Goal: Task Accomplishment & Management: Use online tool/utility

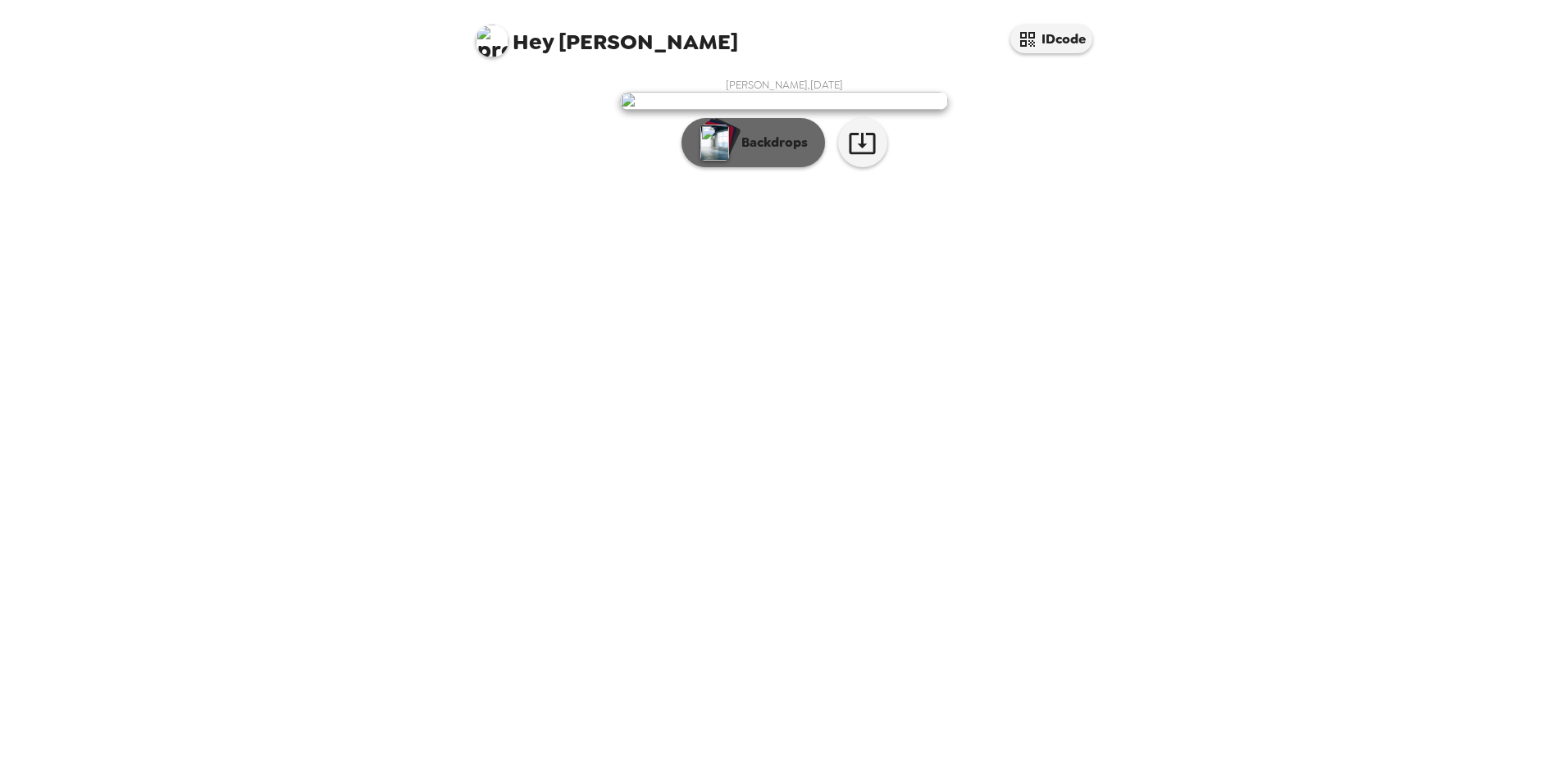
click at [790, 152] on p "Backdrops" at bounding box center [770, 142] width 75 height 19
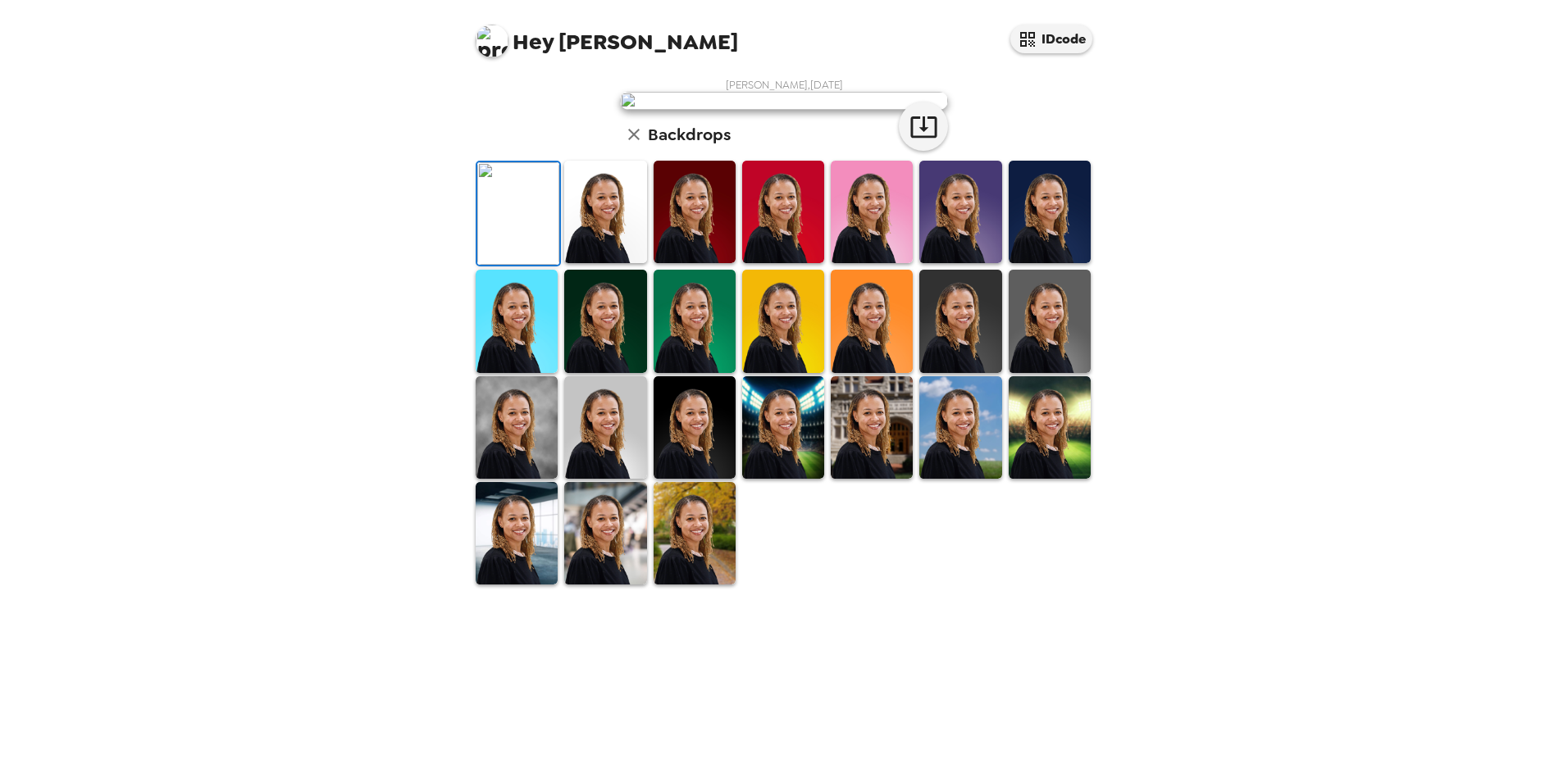
scroll to position [212, 0]
click at [690, 584] on img at bounding box center [694, 533] width 82 height 103
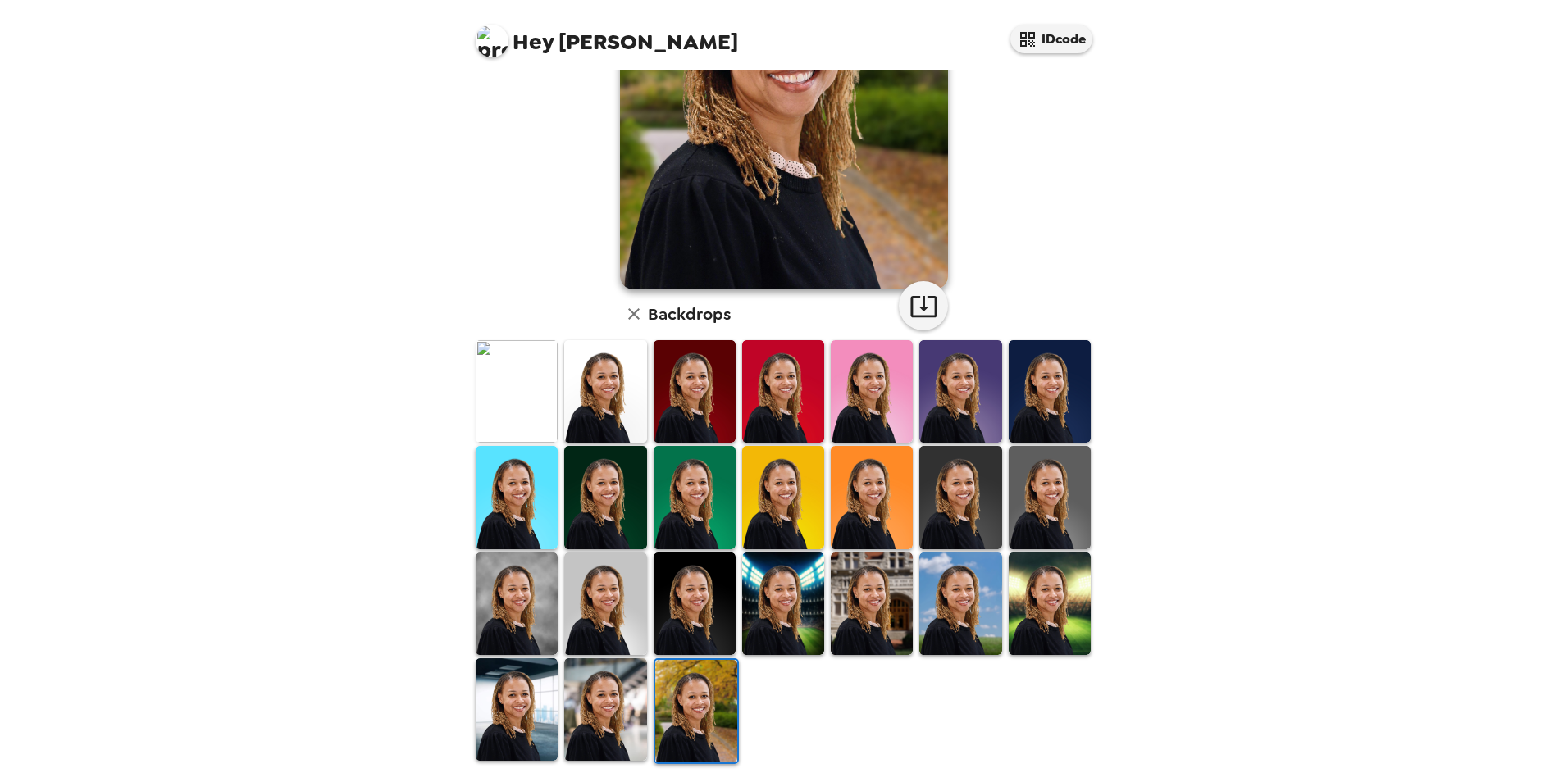
click at [591, 703] on img at bounding box center [605, 710] width 82 height 103
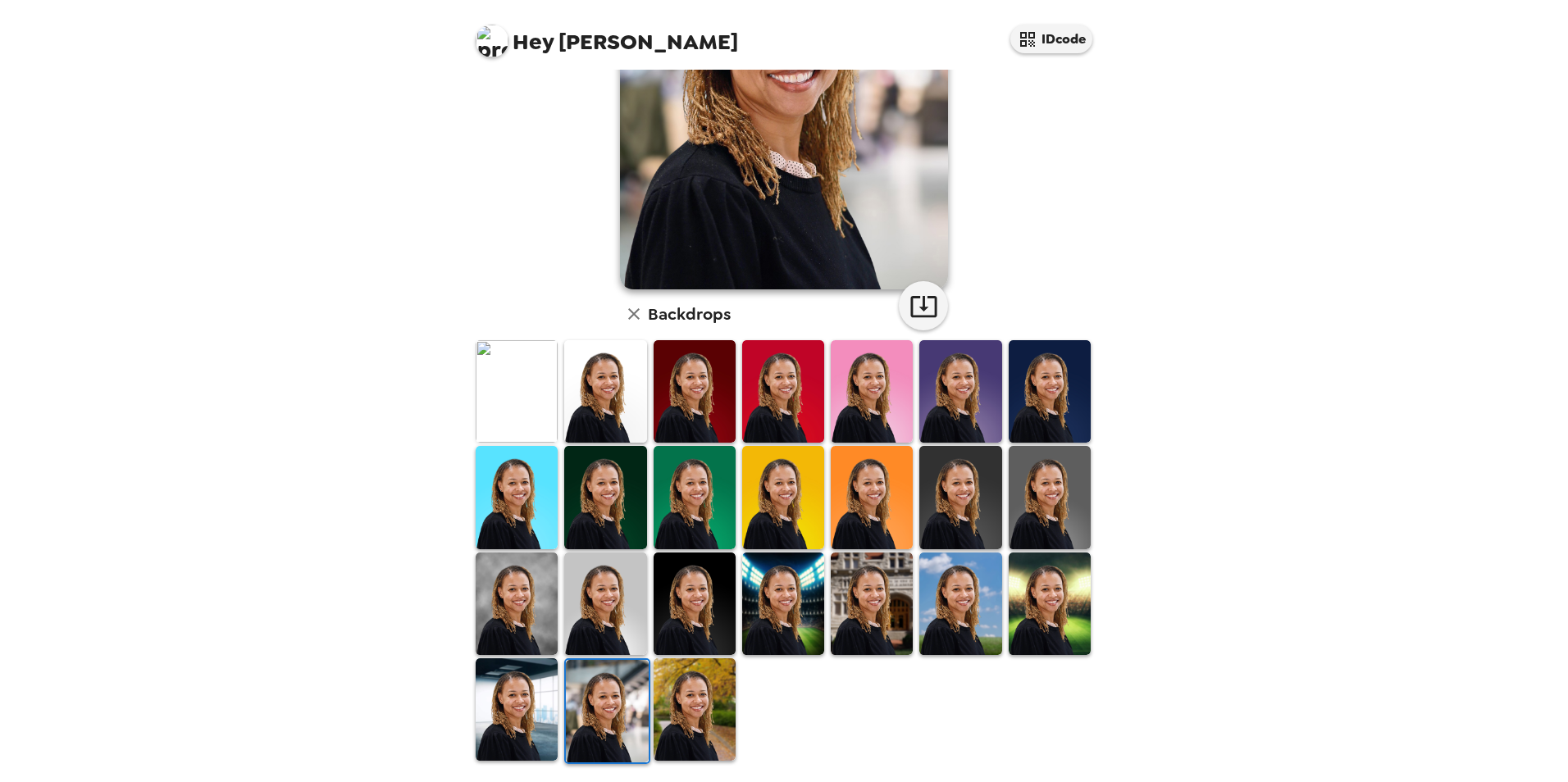
click at [600, 697] on img at bounding box center [607, 711] width 82 height 103
click at [507, 407] on img at bounding box center [516, 392] width 82 height 103
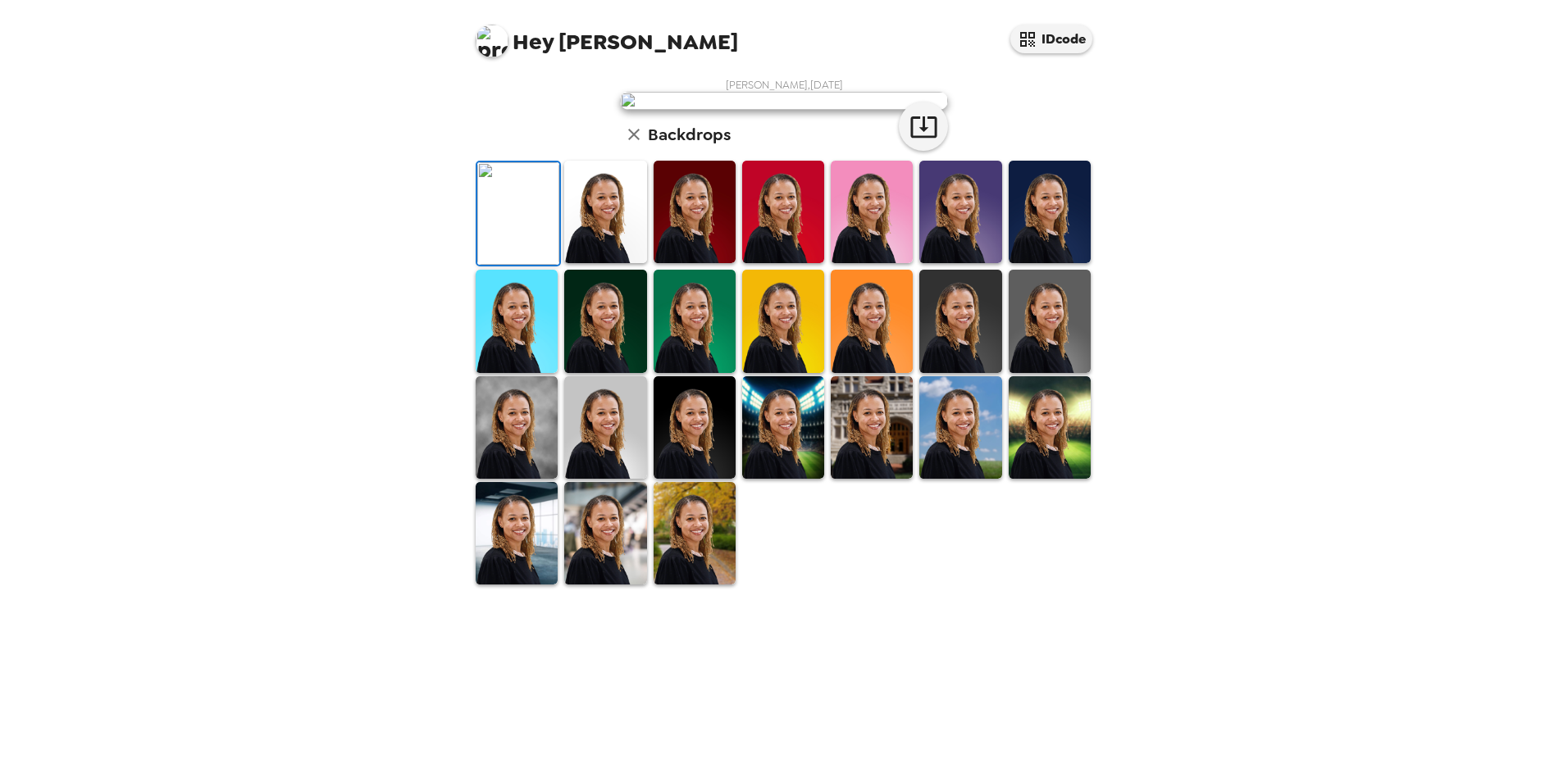
click at [1236, 581] on div "Hey Courtney S. IDcode Courtney S. Jones , 10-14-2025 Backdrops" at bounding box center [784, 391] width 1568 height 782
click at [691, 584] on img at bounding box center [694, 533] width 82 height 103
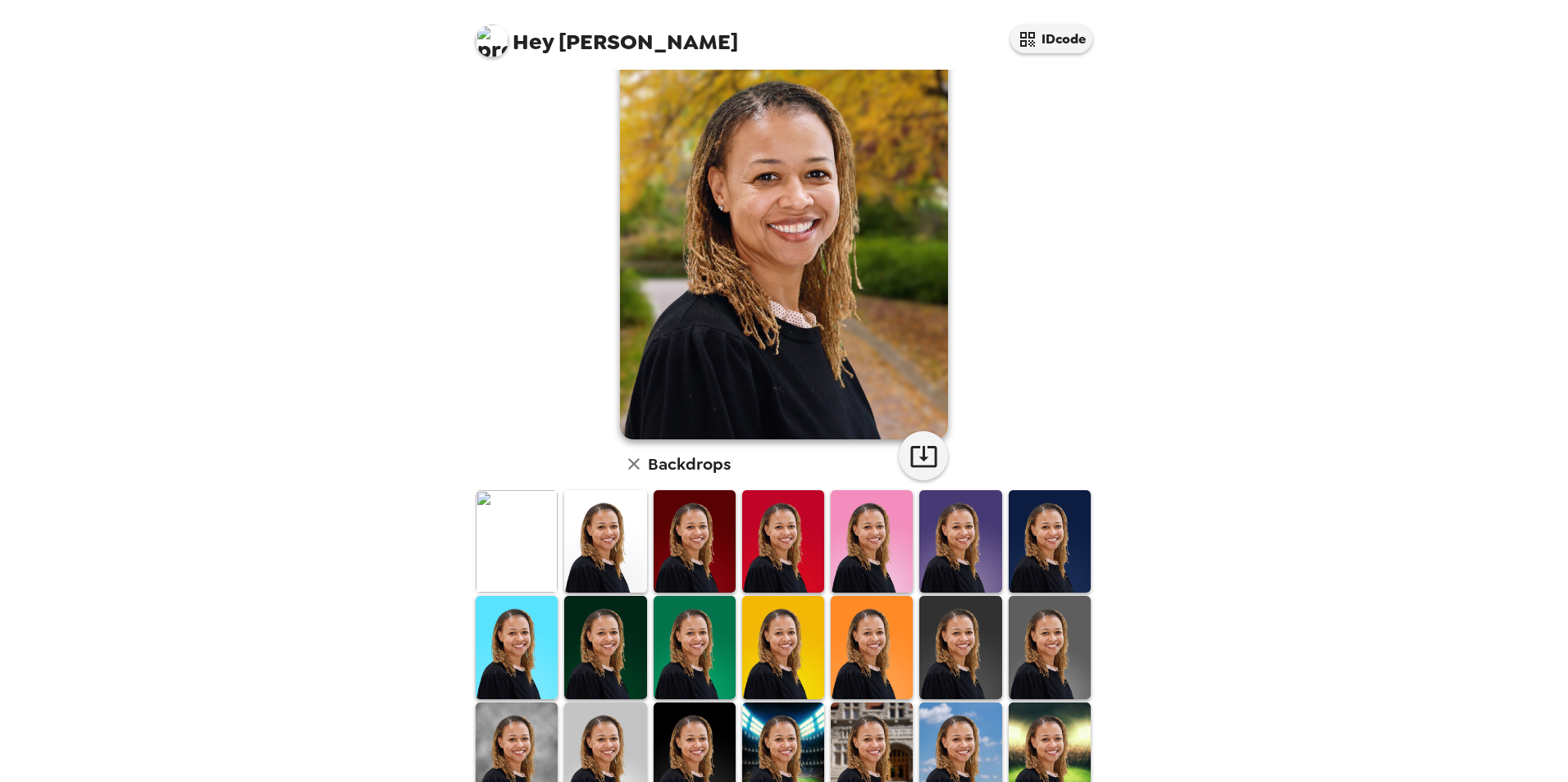
scroll to position [0, 0]
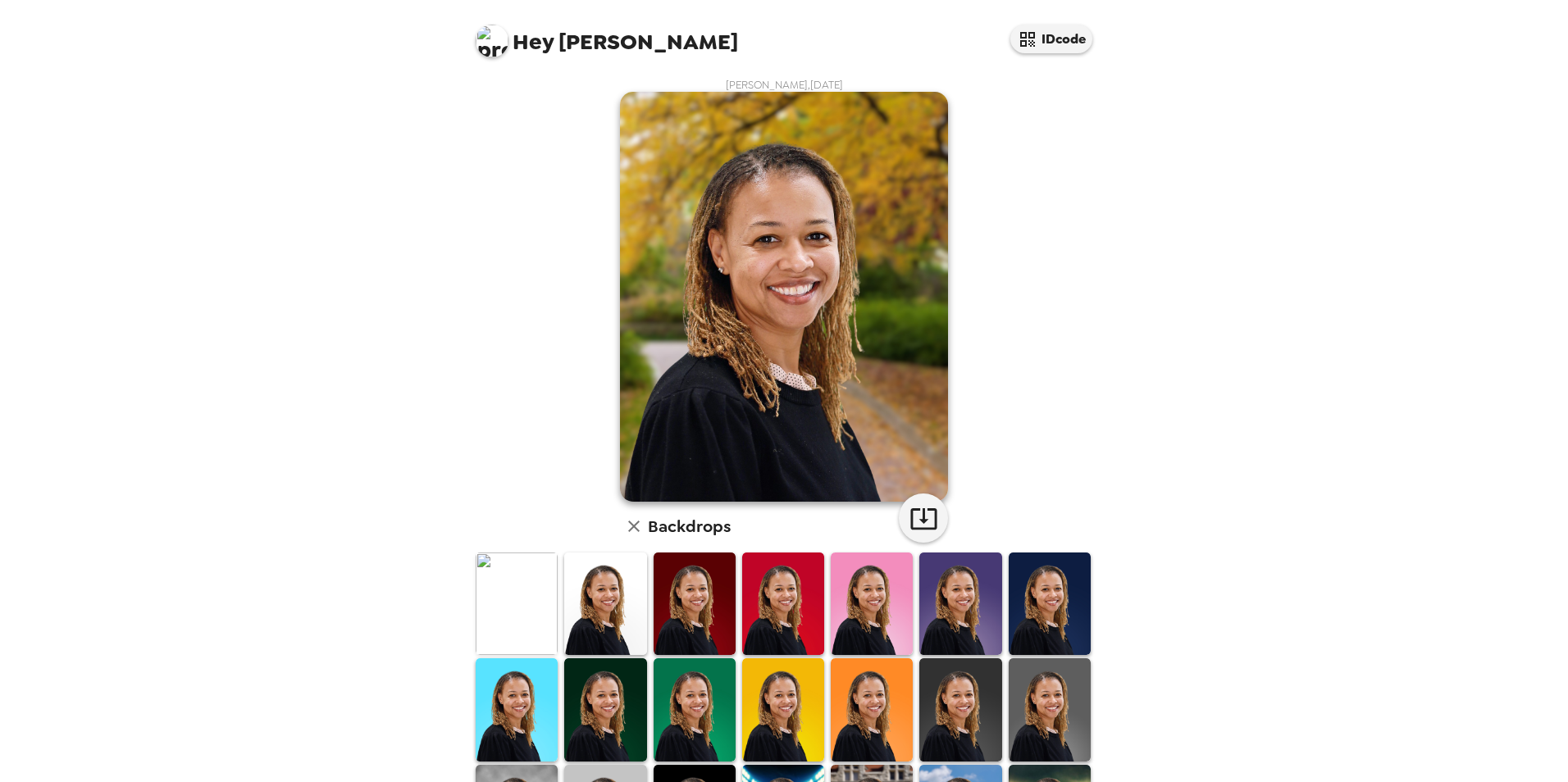
click at [622, 612] on img at bounding box center [605, 604] width 82 height 103
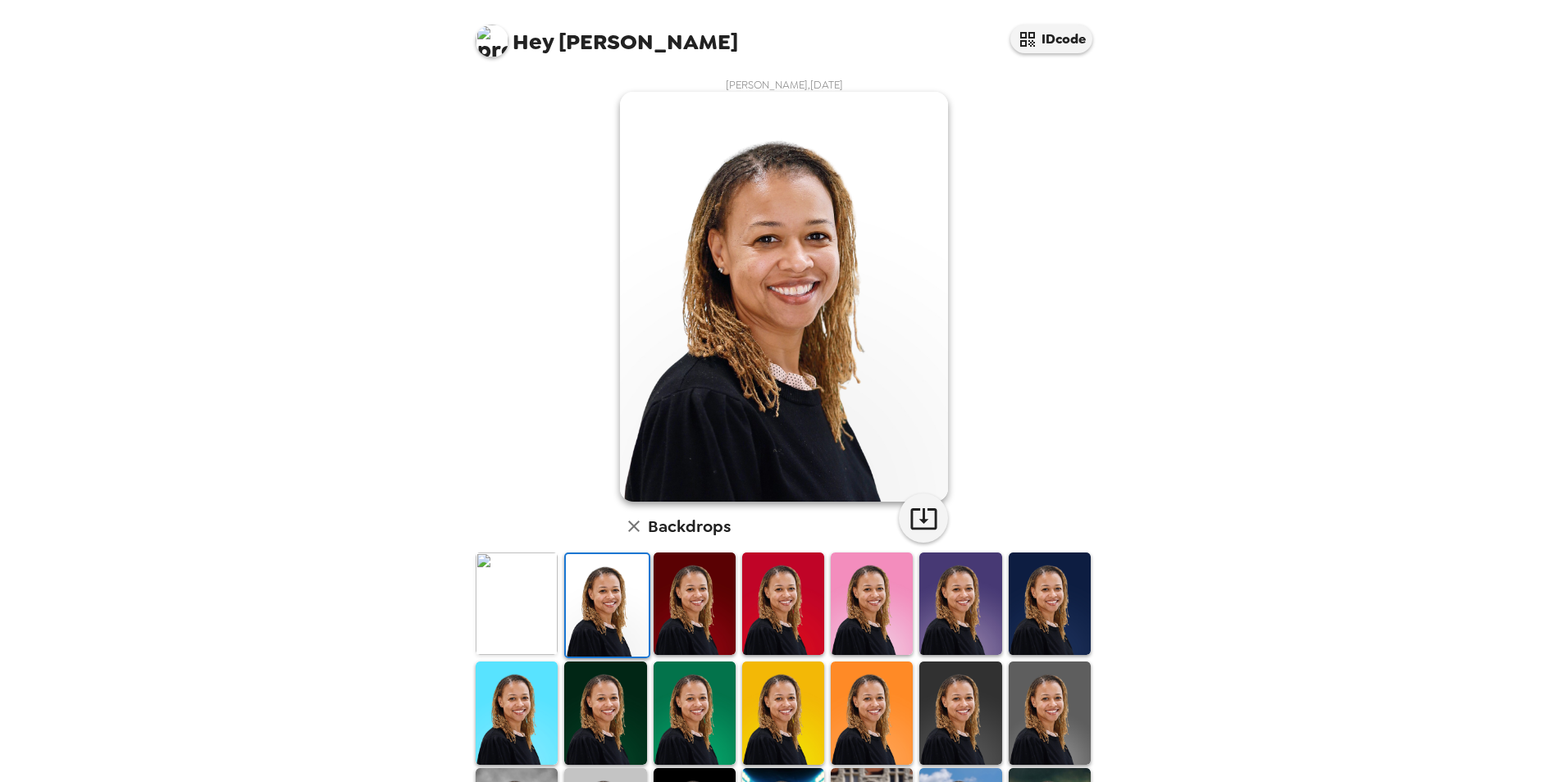
click at [529, 601] on img at bounding box center [516, 604] width 82 height 103
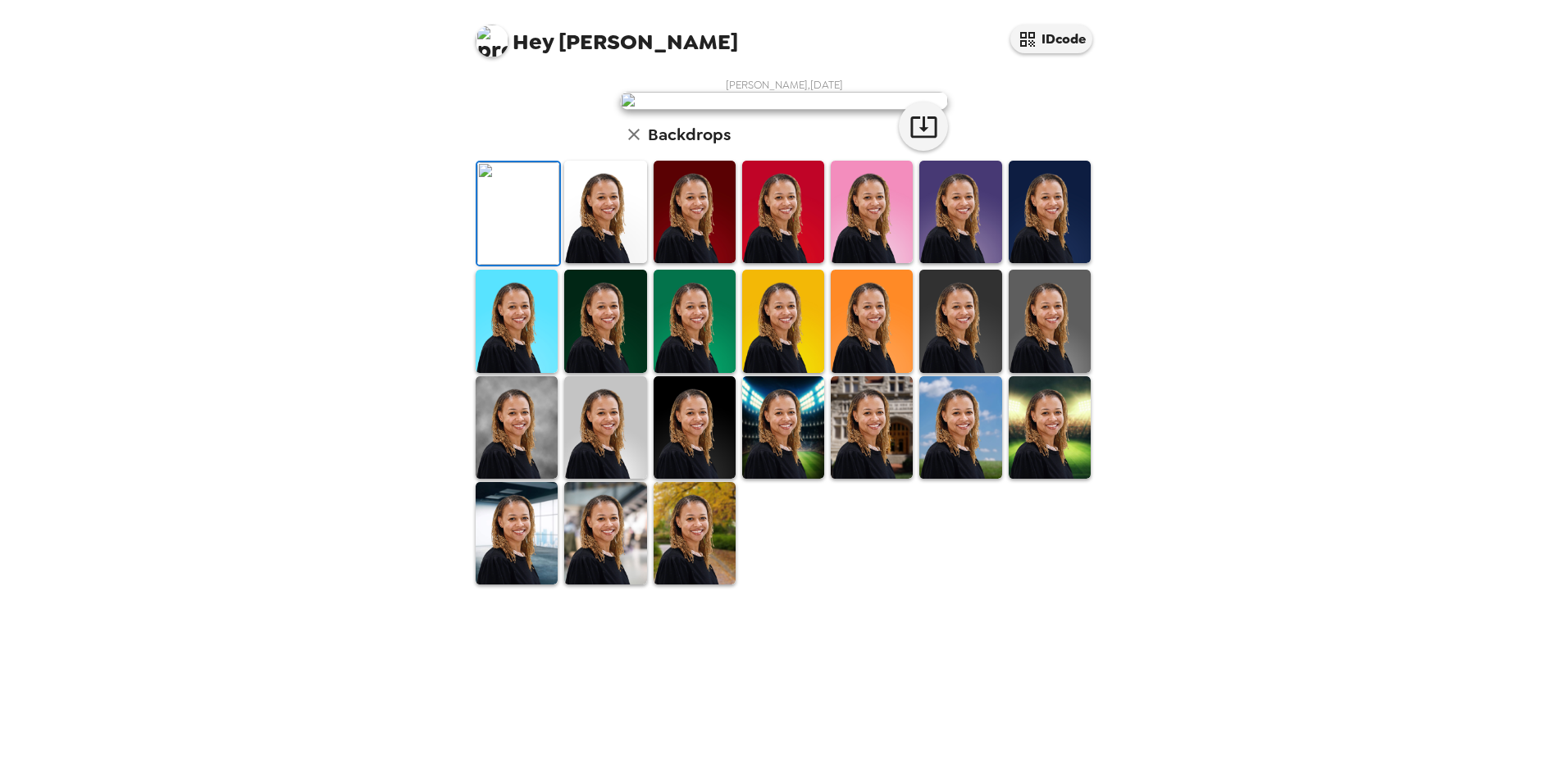
click at [883, 263] on img at bounding box center [871, 212] width 82 height 103
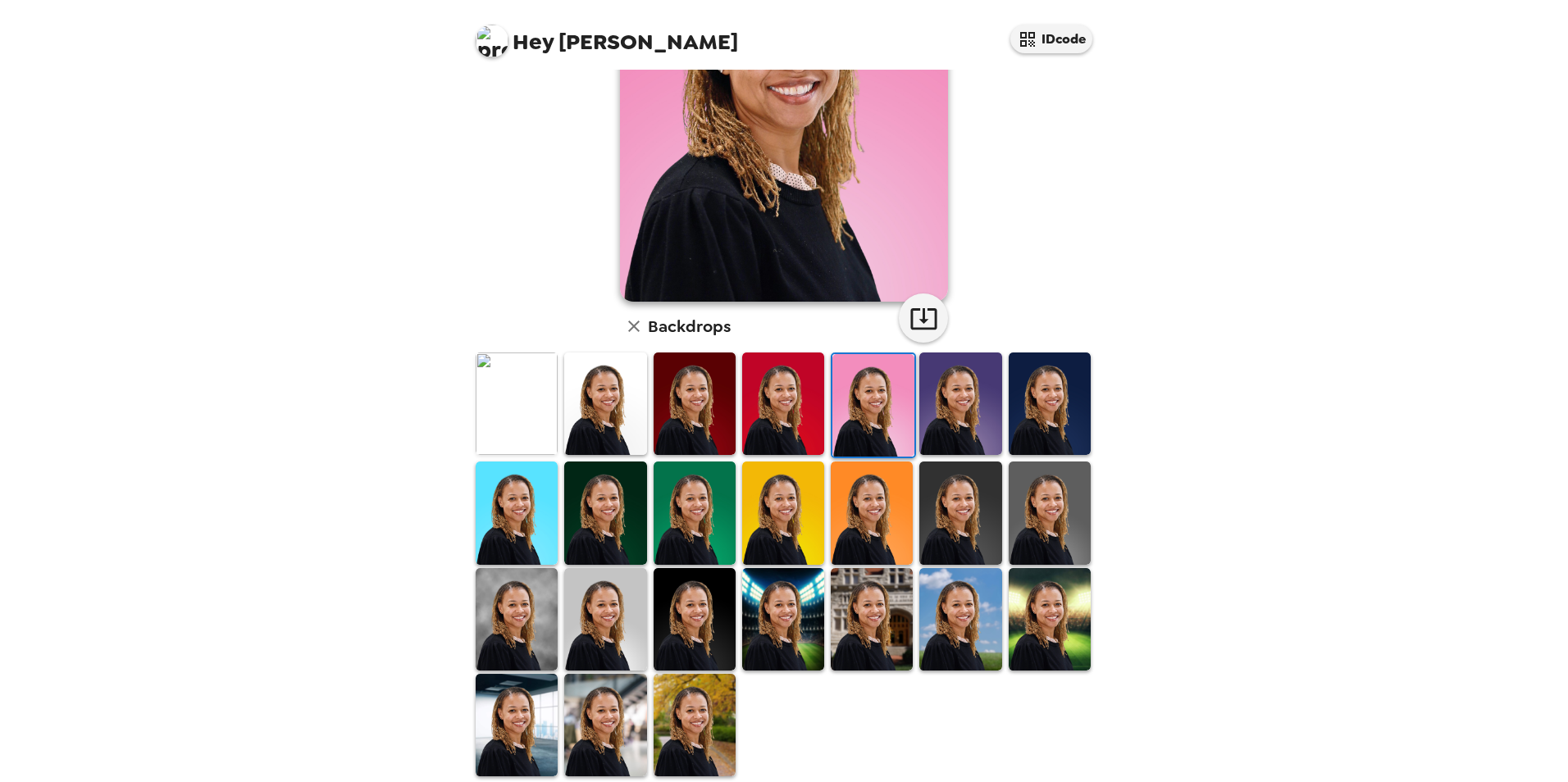
scroll to position [212, 0]
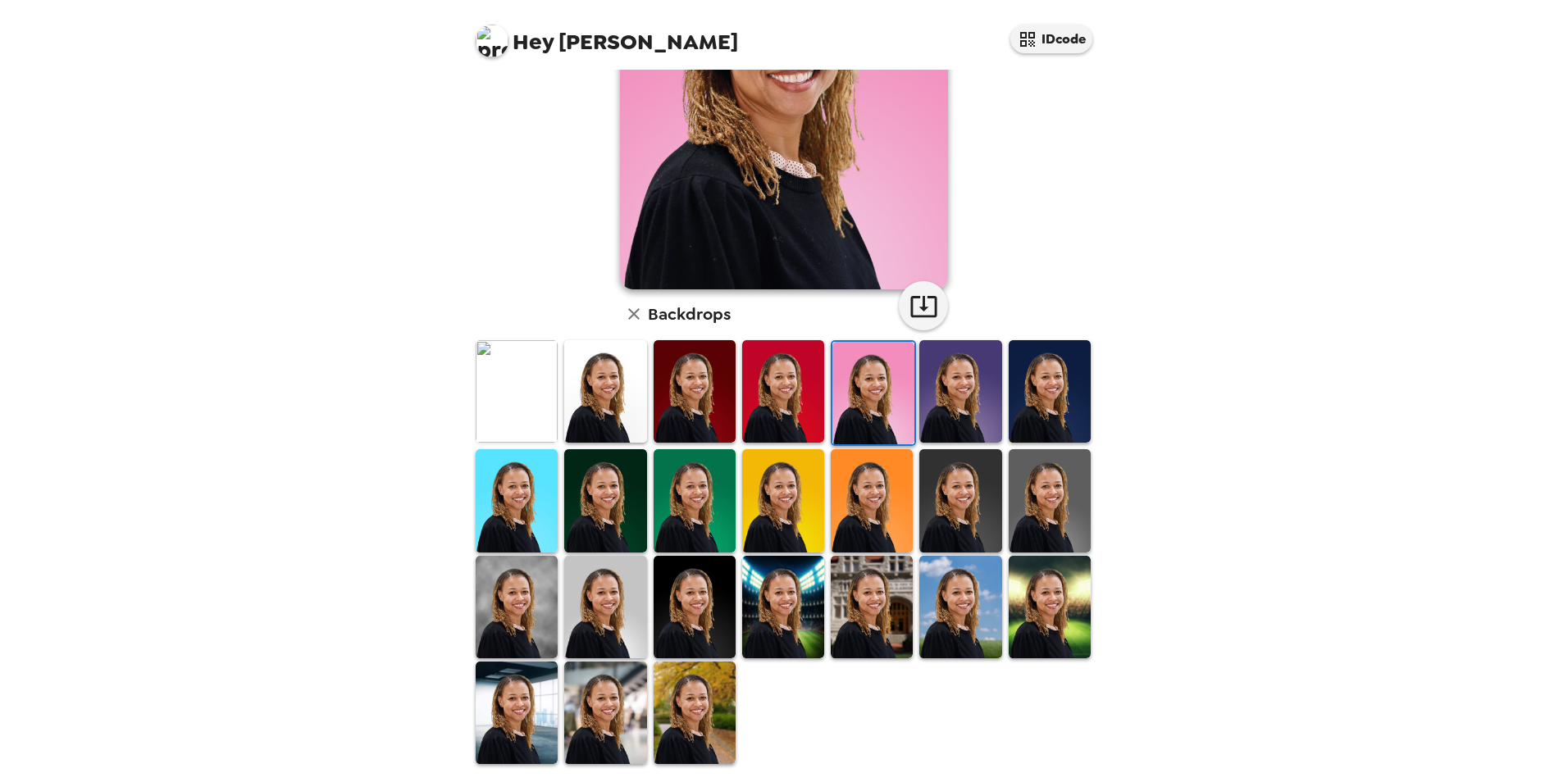
click at [887, 621] on img at bounding box center [871, 607] width 82 height 103
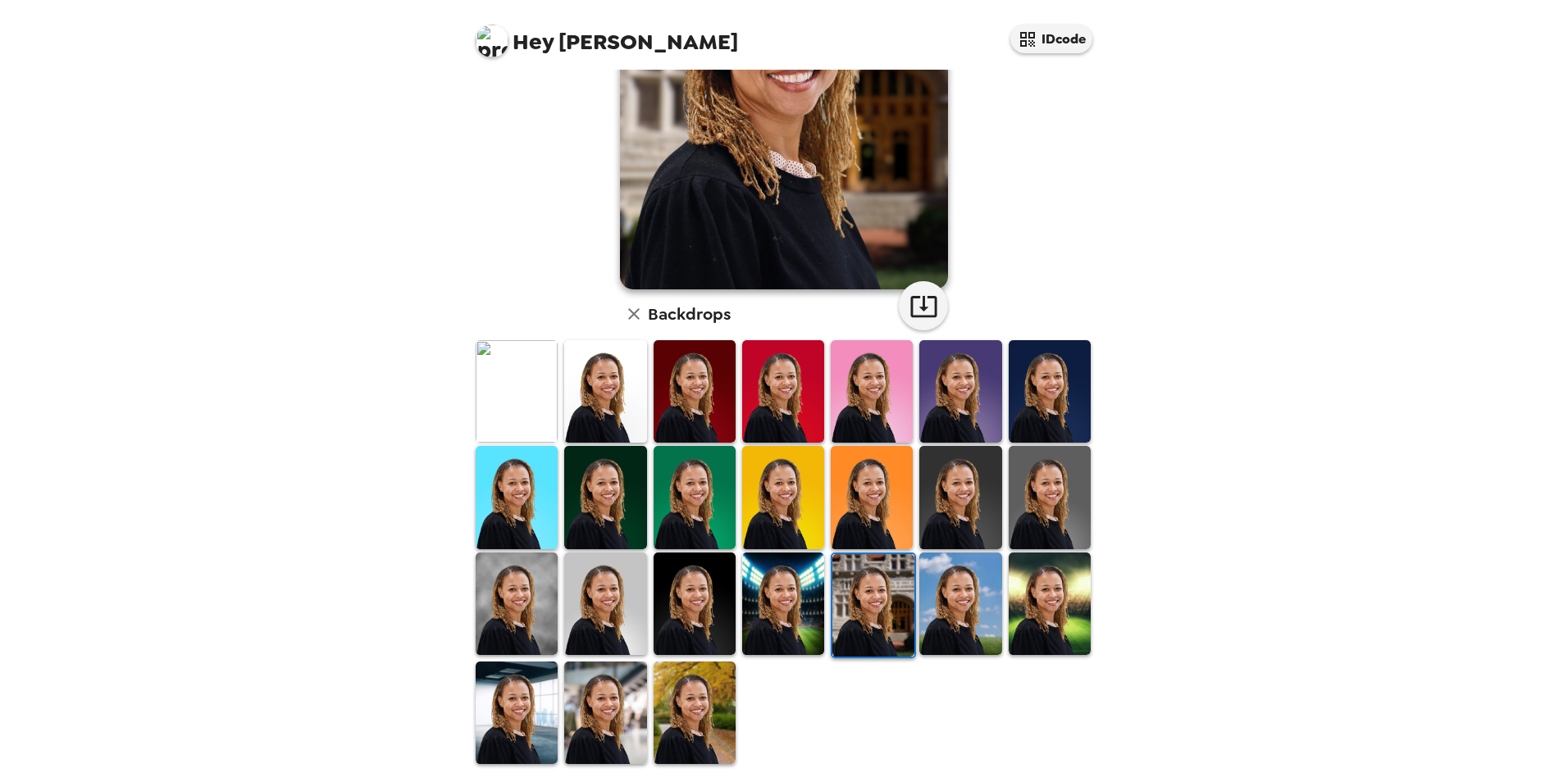
click at [617, 707] on img at bounding box center [605, 713] width 82 height 103
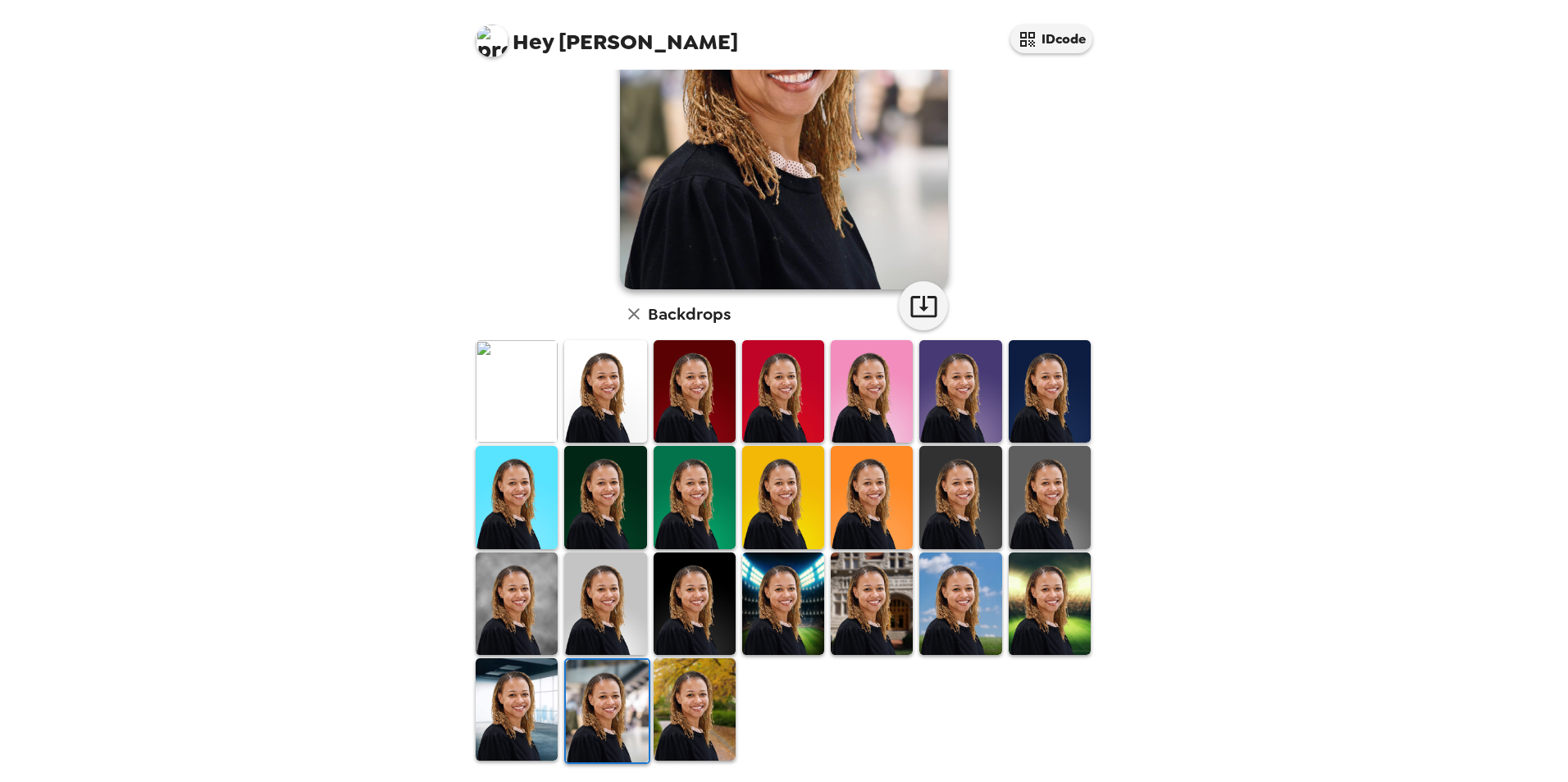
click at [862, 612] on img at bounding box center [871, 604] width 82 height 103
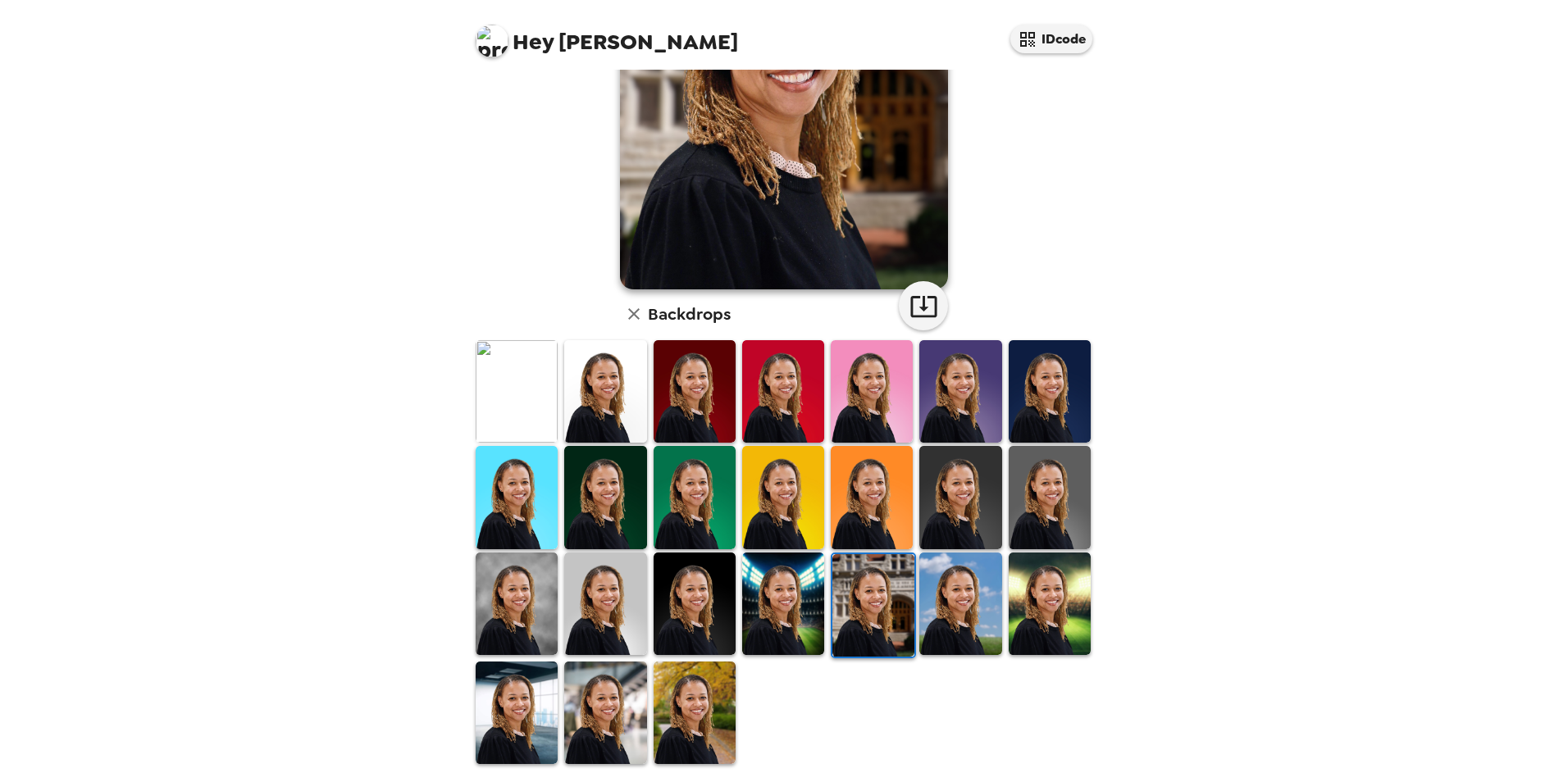
click at [890, 632] on img at bounding box center [872, 605] width 82 height 103
click at [1019, 617] on img at bounding box center [1049, 604] width 82 height 103
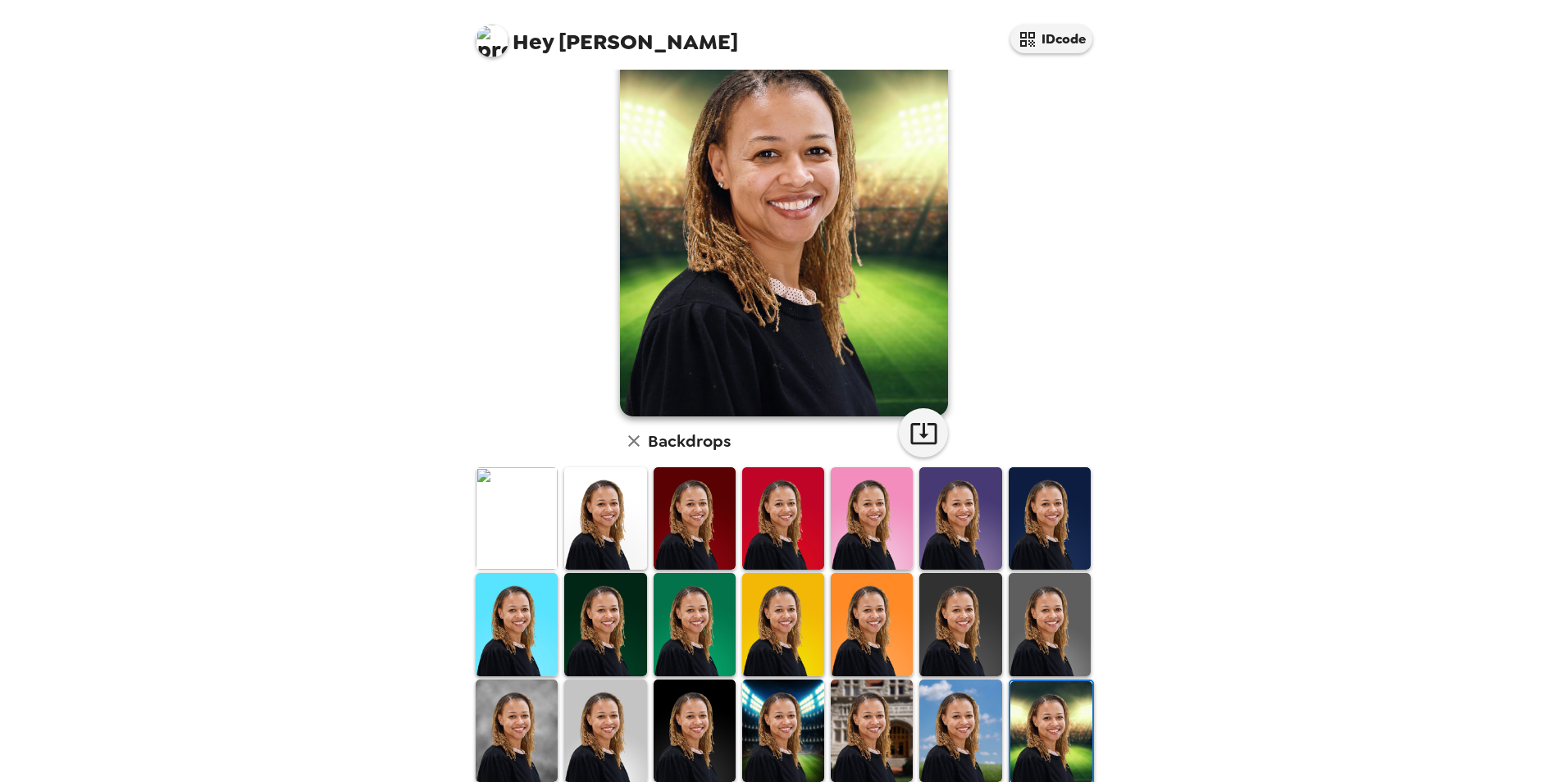
scroll to position [49, 0]
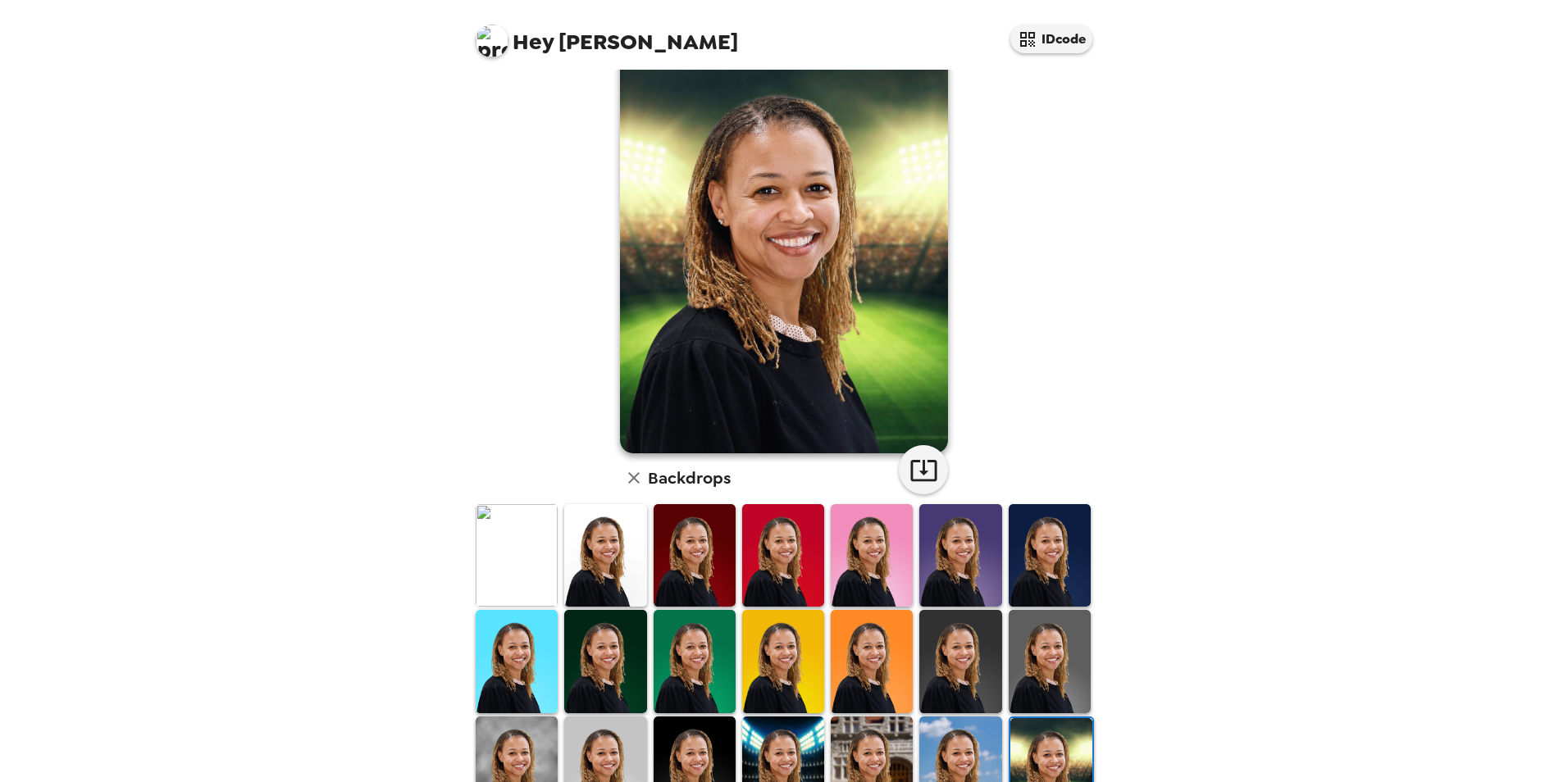
click at [490, 582] on img at bounding box center [516, 555] width 82 height 103
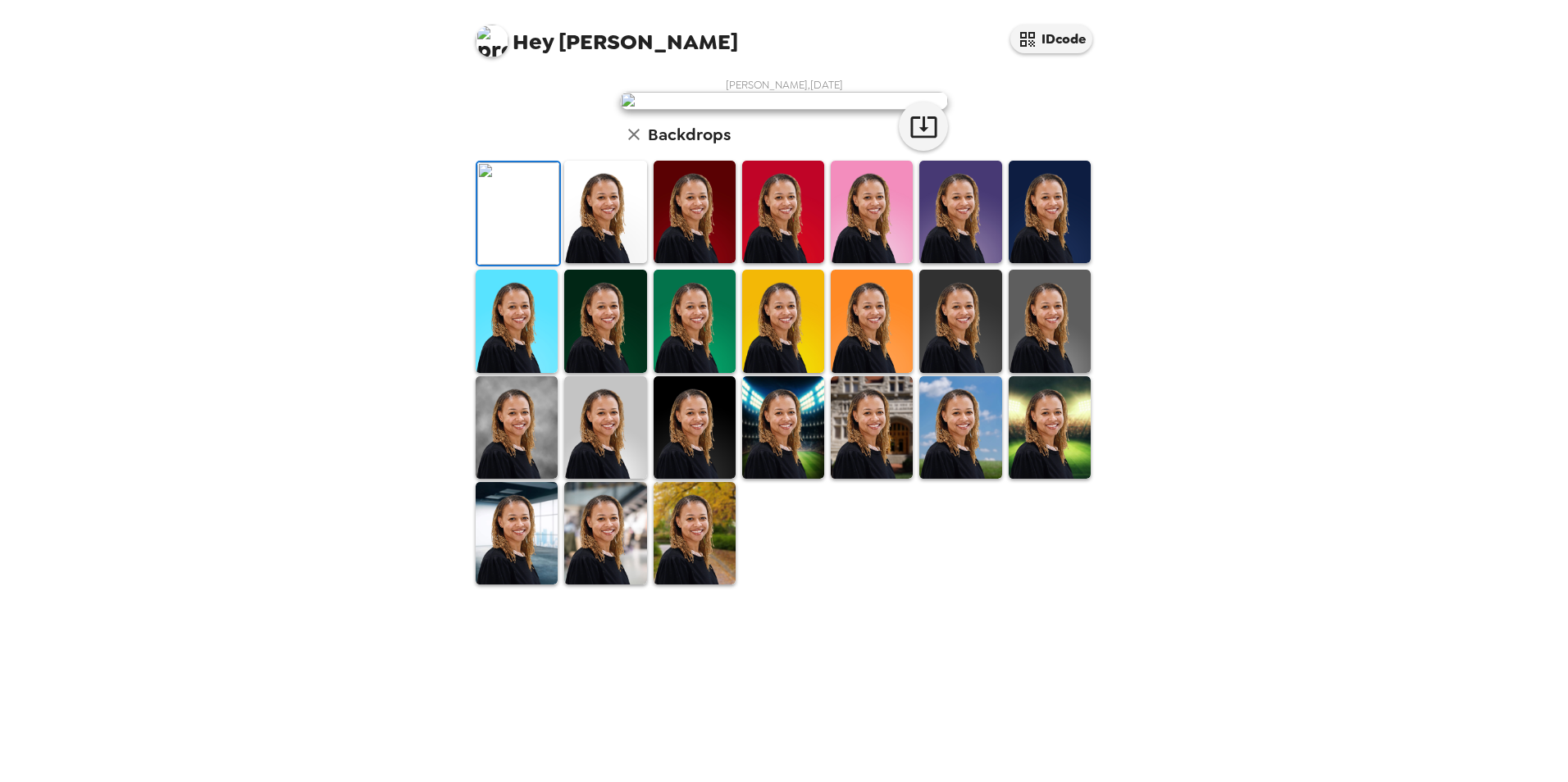
scroll to position [0, 0]
click at [921, 141] on icon "button" at bounding box center [924, 127] width 29 height 29
click at [697, 584] on img at bounding box center [694, 533] width 82 height 103
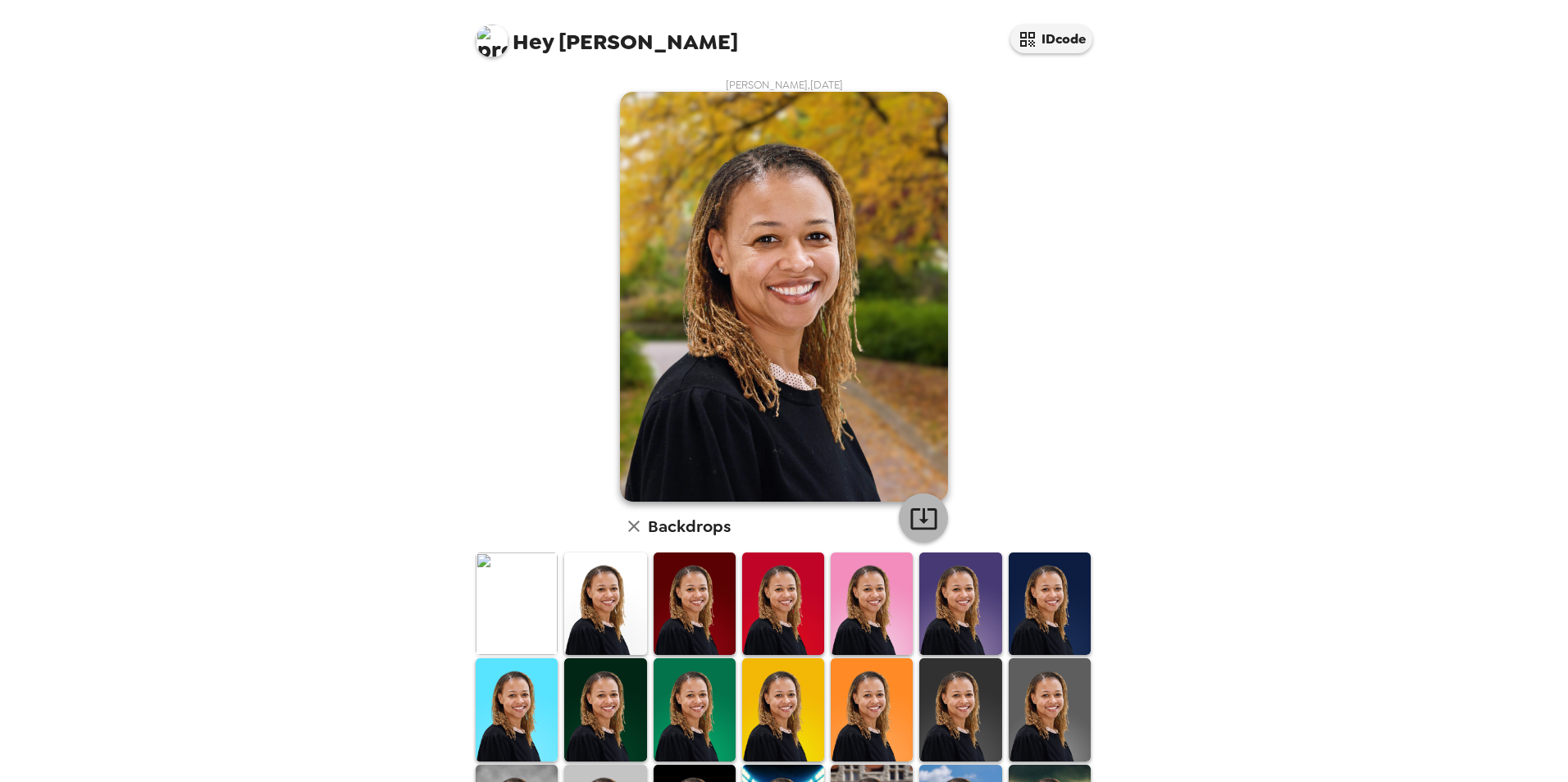
click at [920, 504] on icon "button" at bounding box center [924, 518] width 29 height 29
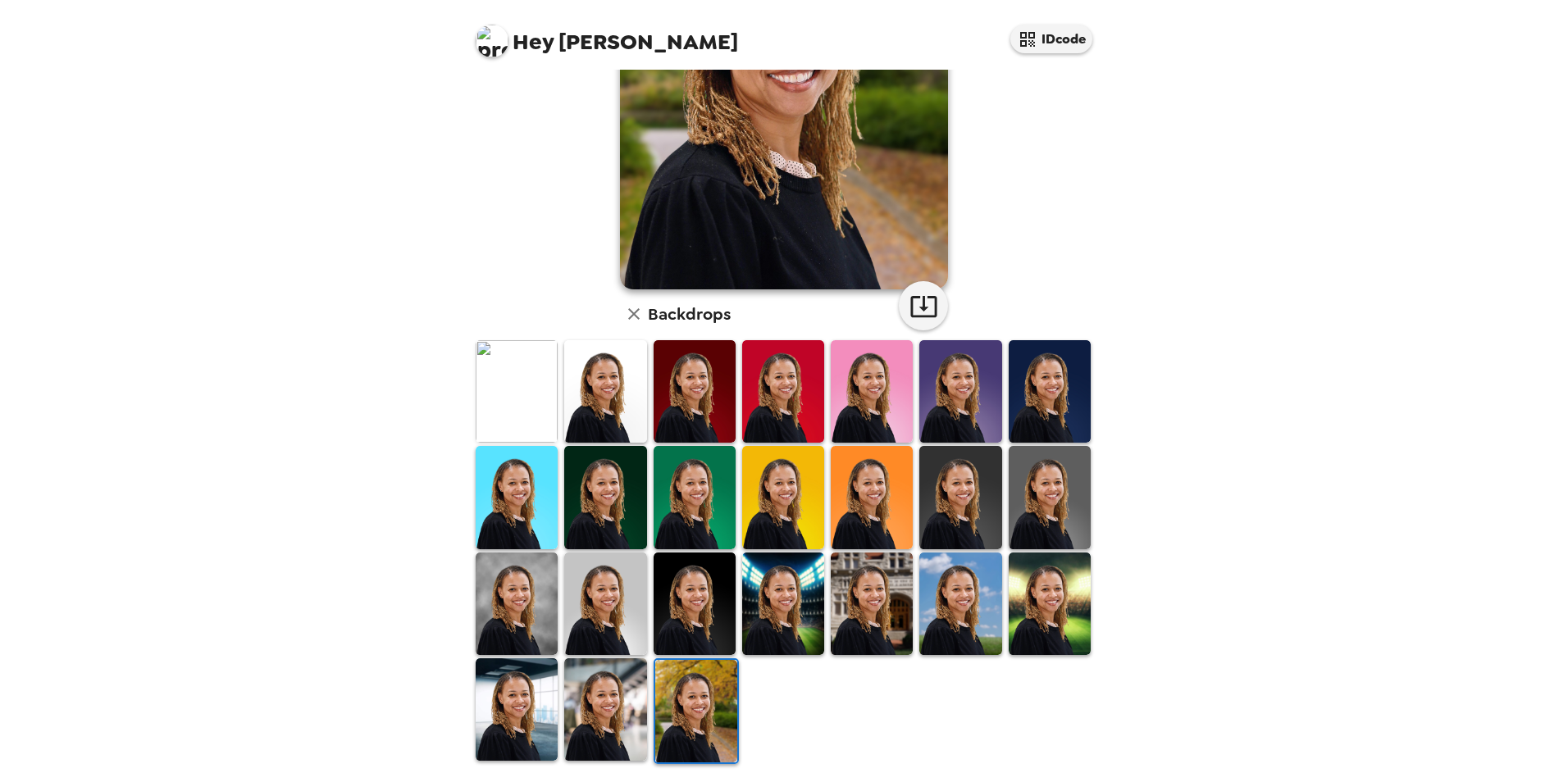
click at [877, 606] on img at bounding box center [871, 604] width 82 height 103
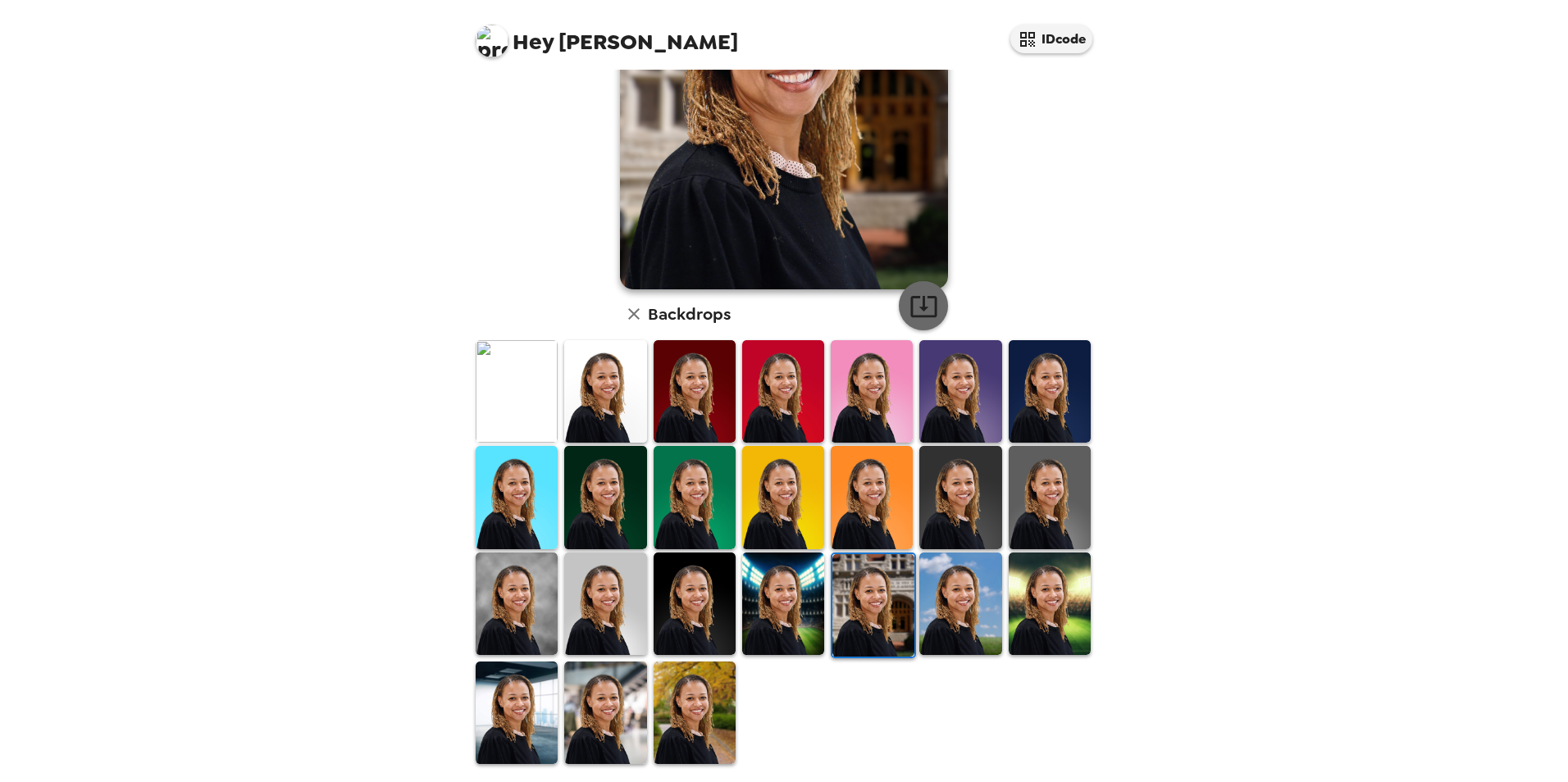
click at [924, 306] on icon "button" at bounding box center [924, 306] width 29 height 29
click at [617, 717] on img at bounding box center [605, 713] width 82 height 103
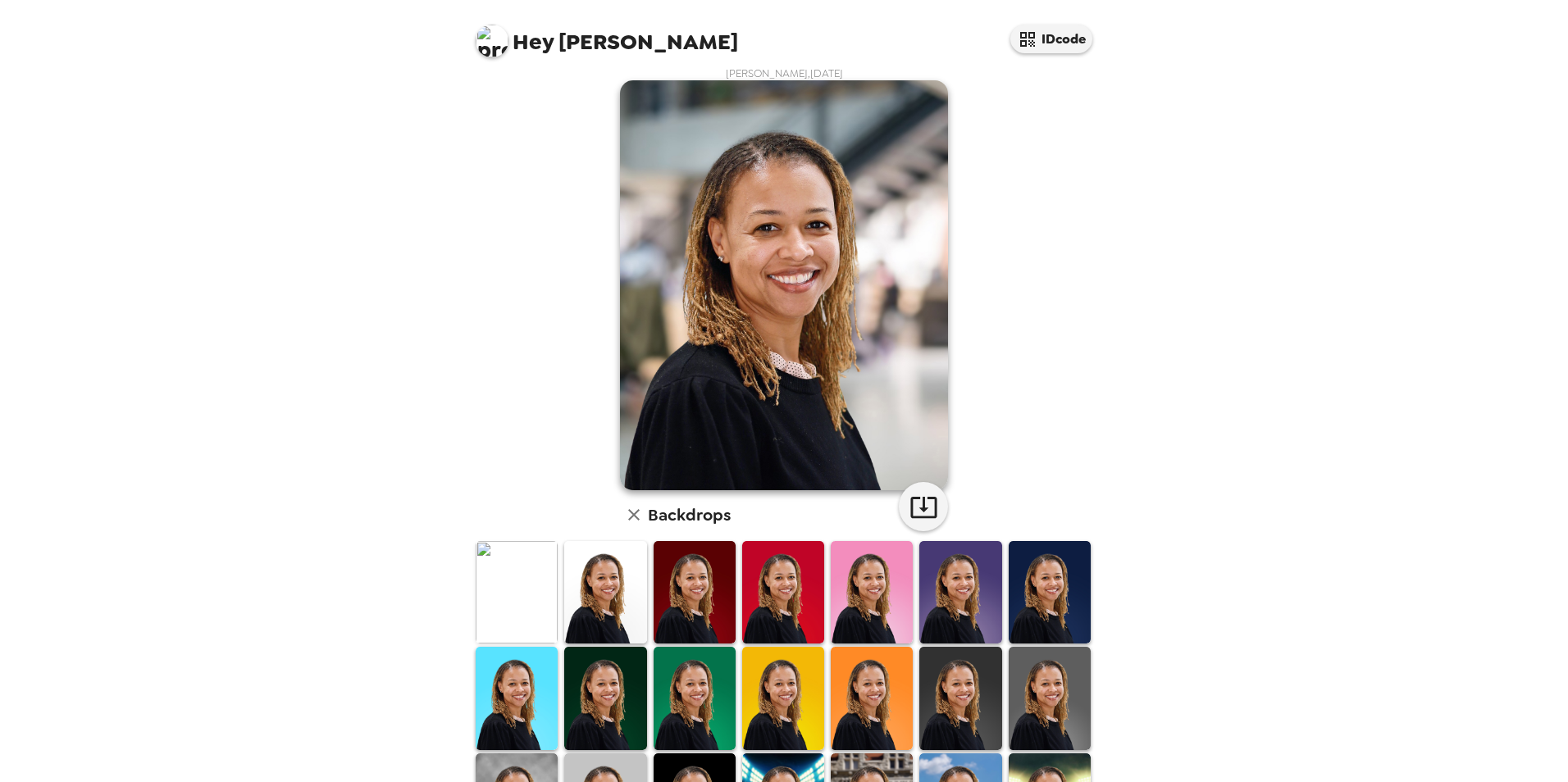
scroll to position [0, 0]
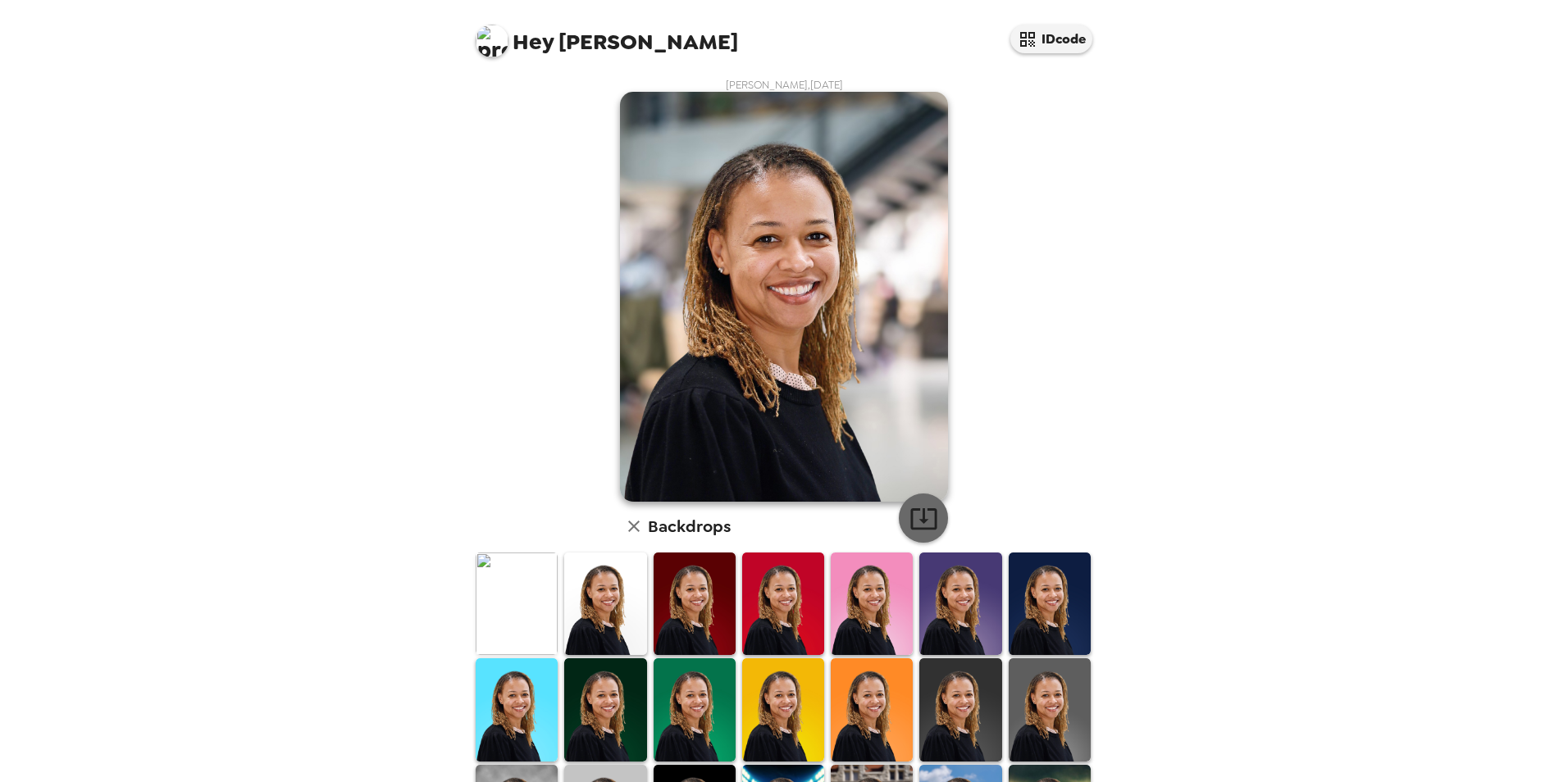
click at [926, 511] on icon "button" at bounding box center [924, 518] width 29 height 29
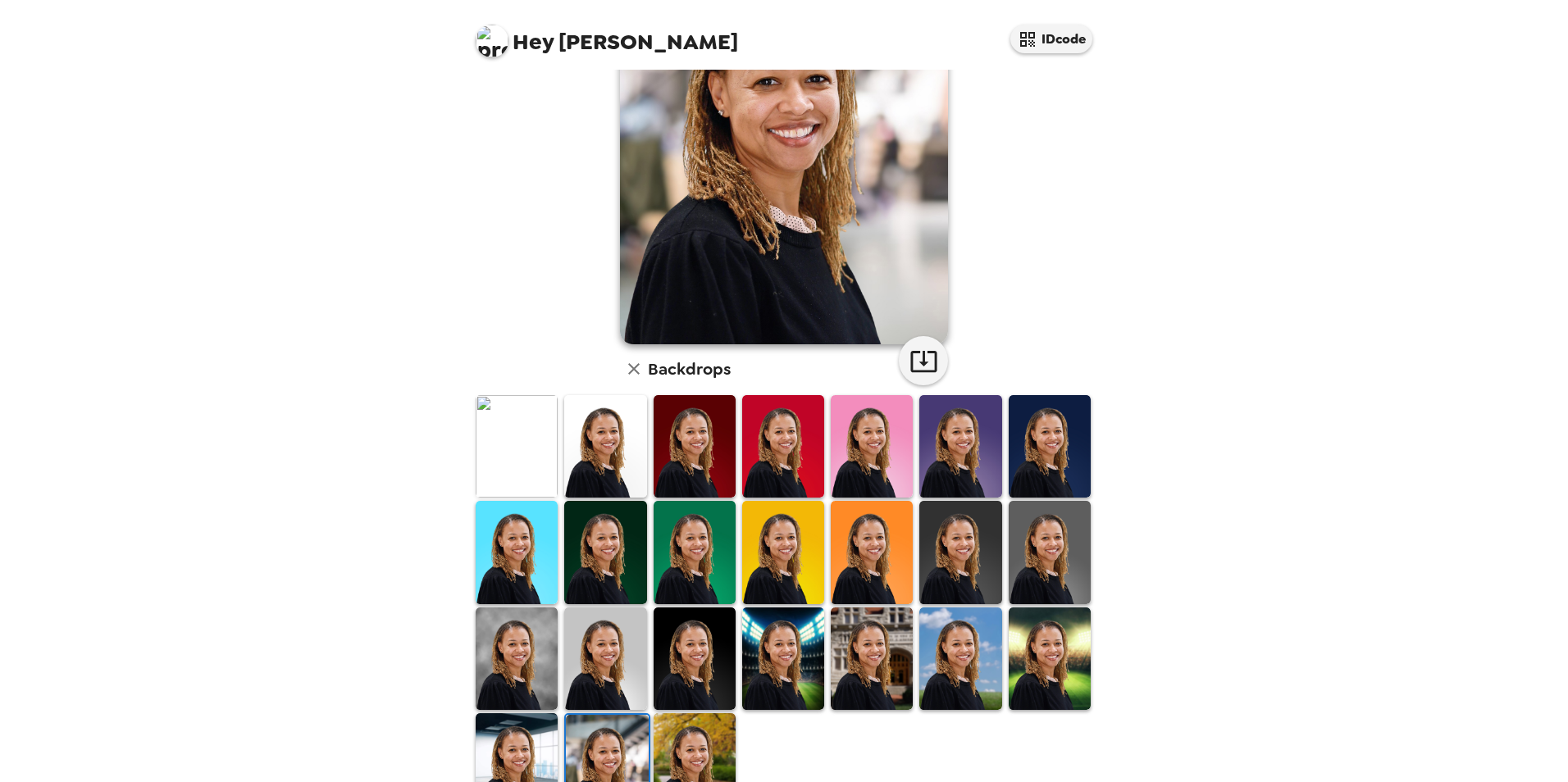
scroll to position [164, 0]
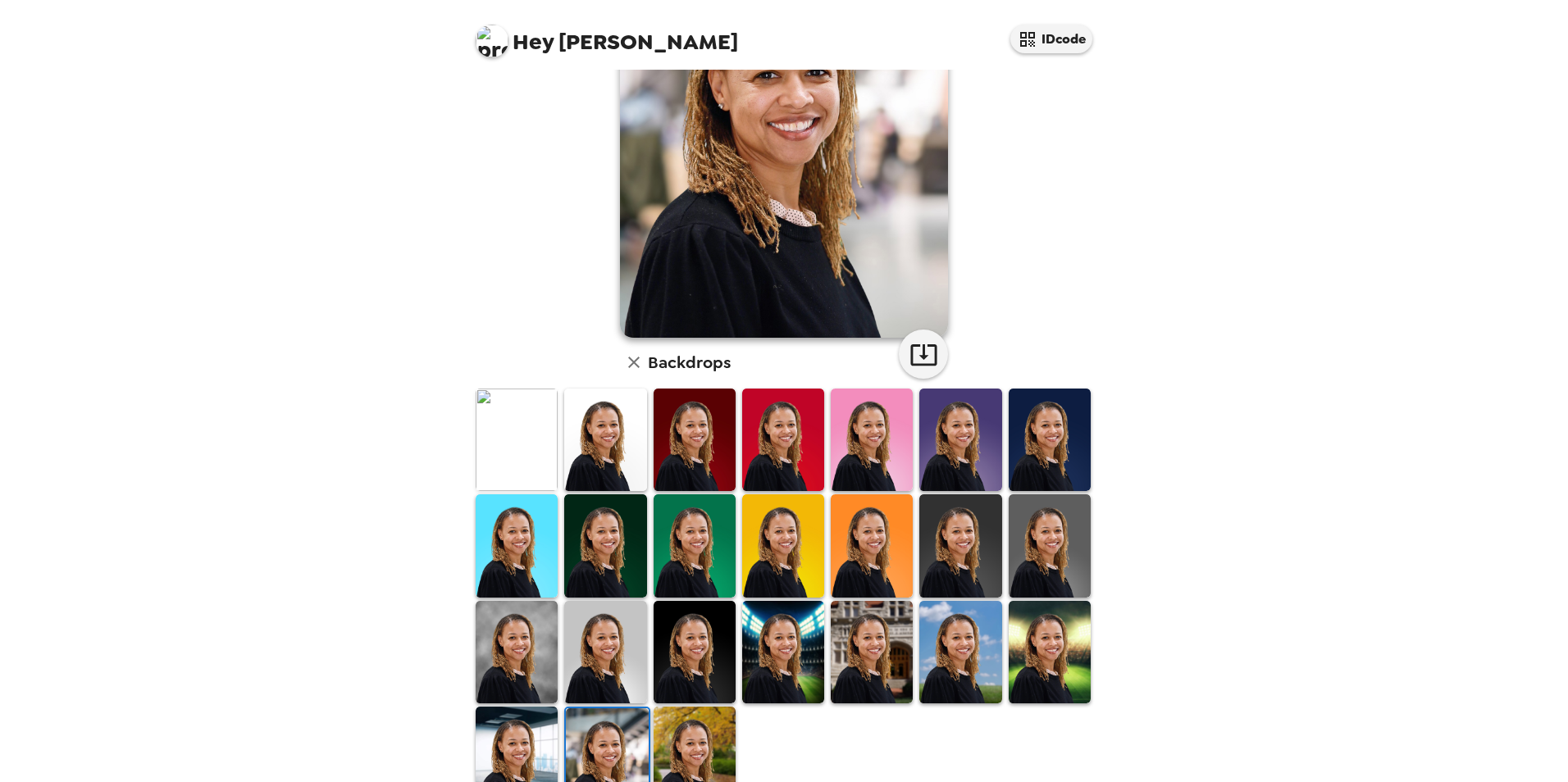
click at [1036, 419] on img at bounding box center [1049, 440] width 82 height 103
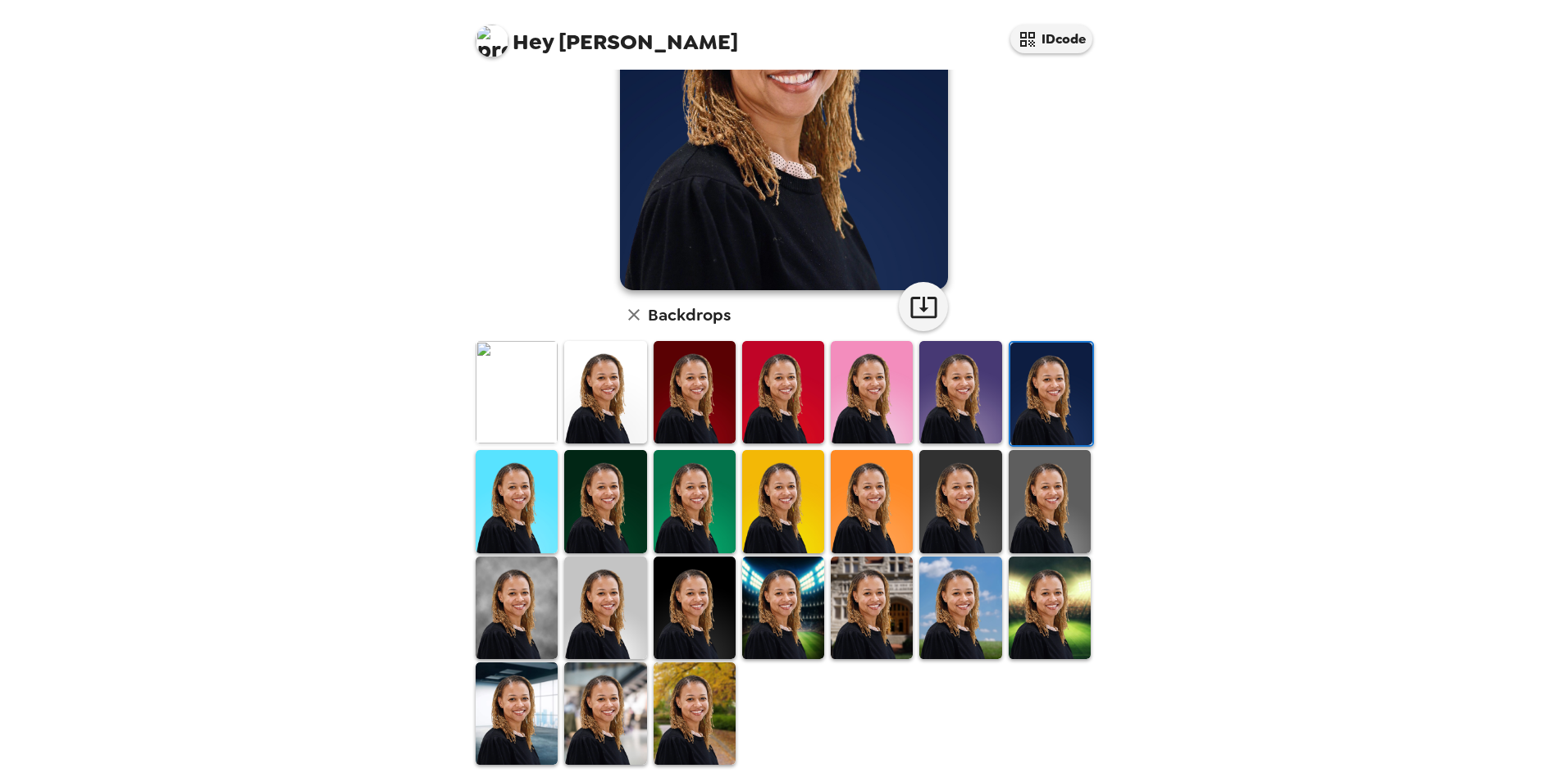
scroll to position [212, 0]
click at [543, 610] on img at bounding box center [516, 607] width 82 height 103
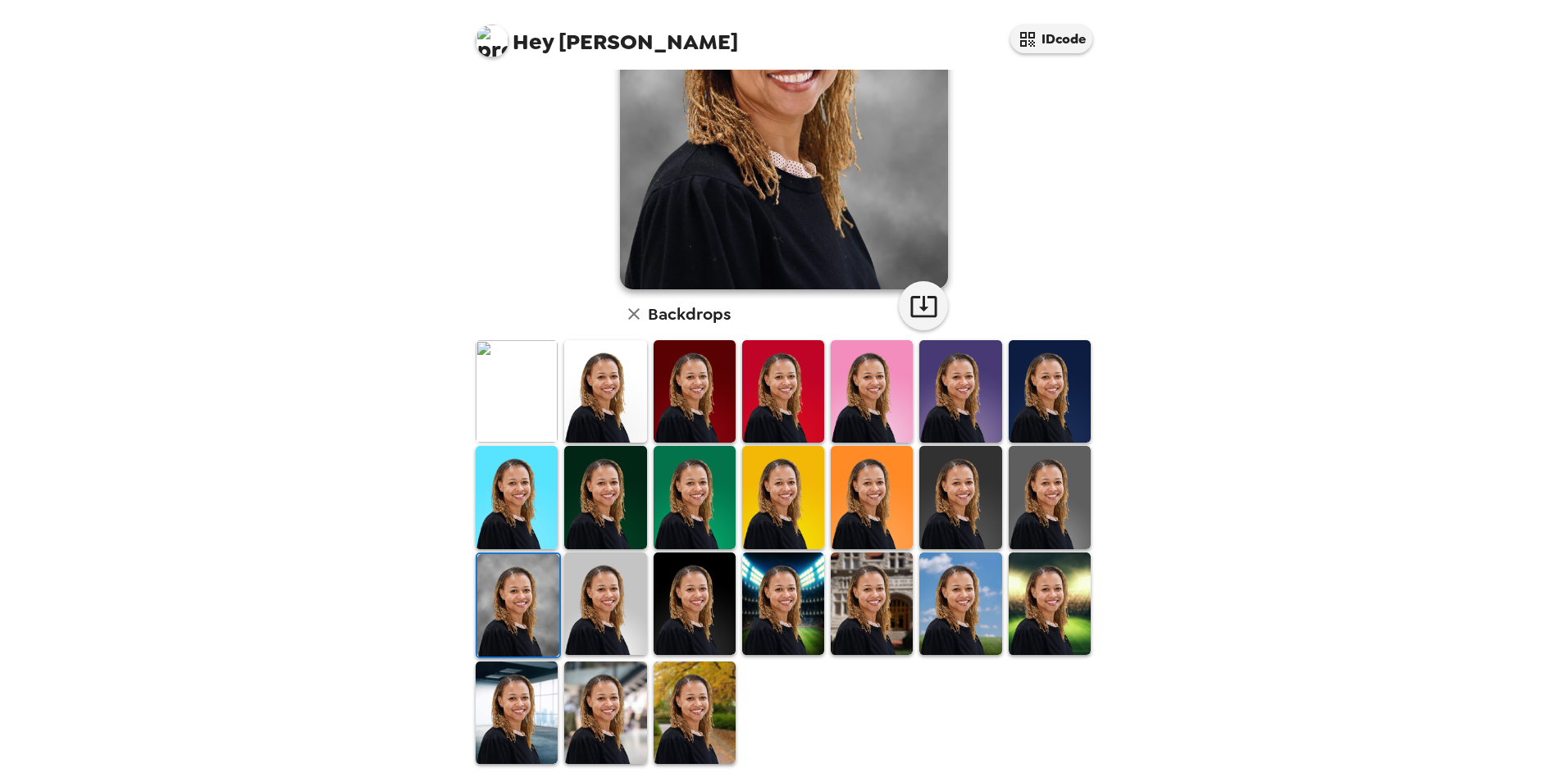
click at [580, 617] on img at bounding box center [605, 604] width 82 height 103
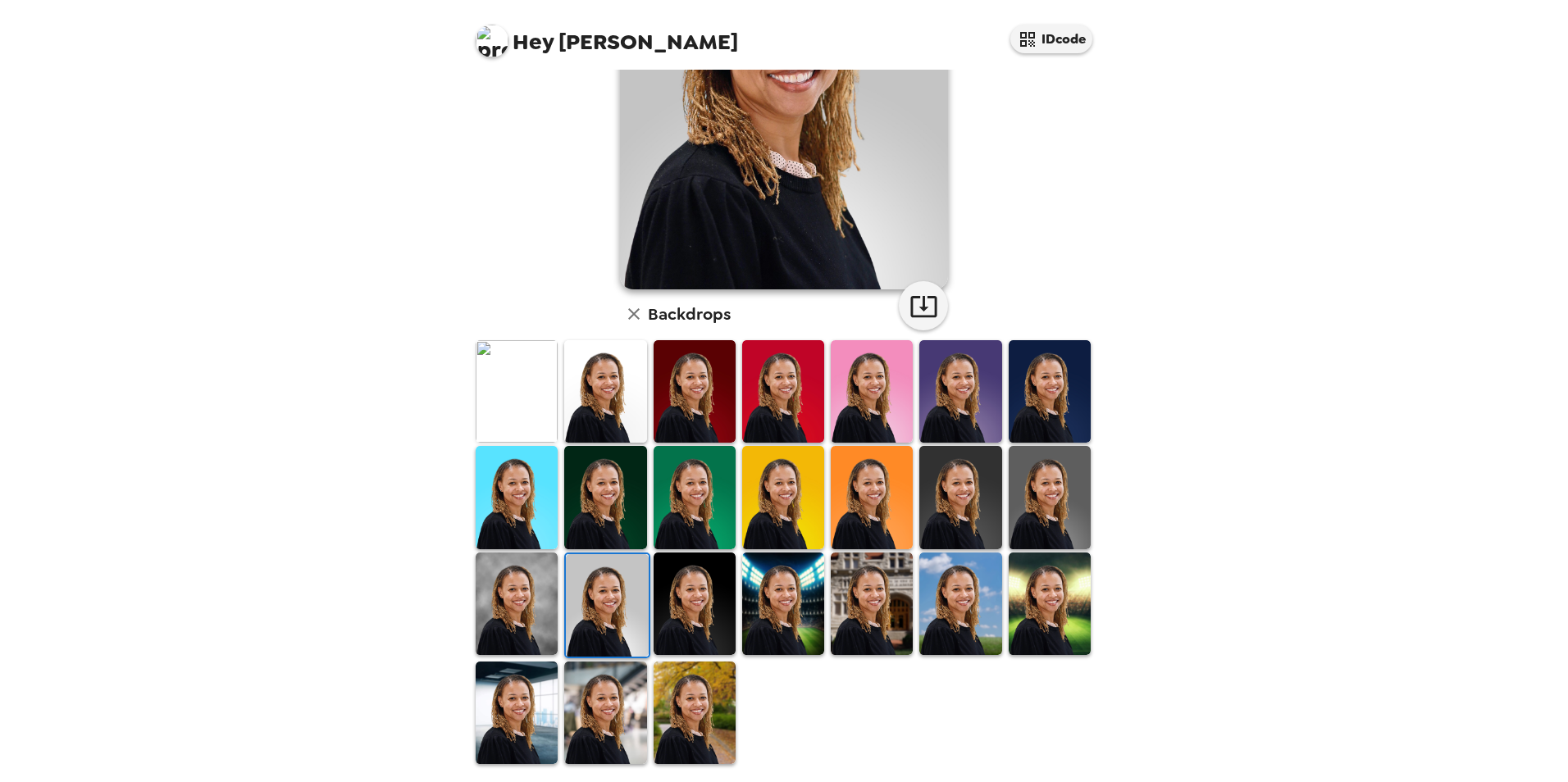
click at [744, 615] on img at bounding box center [782, 604] width 82 height 103
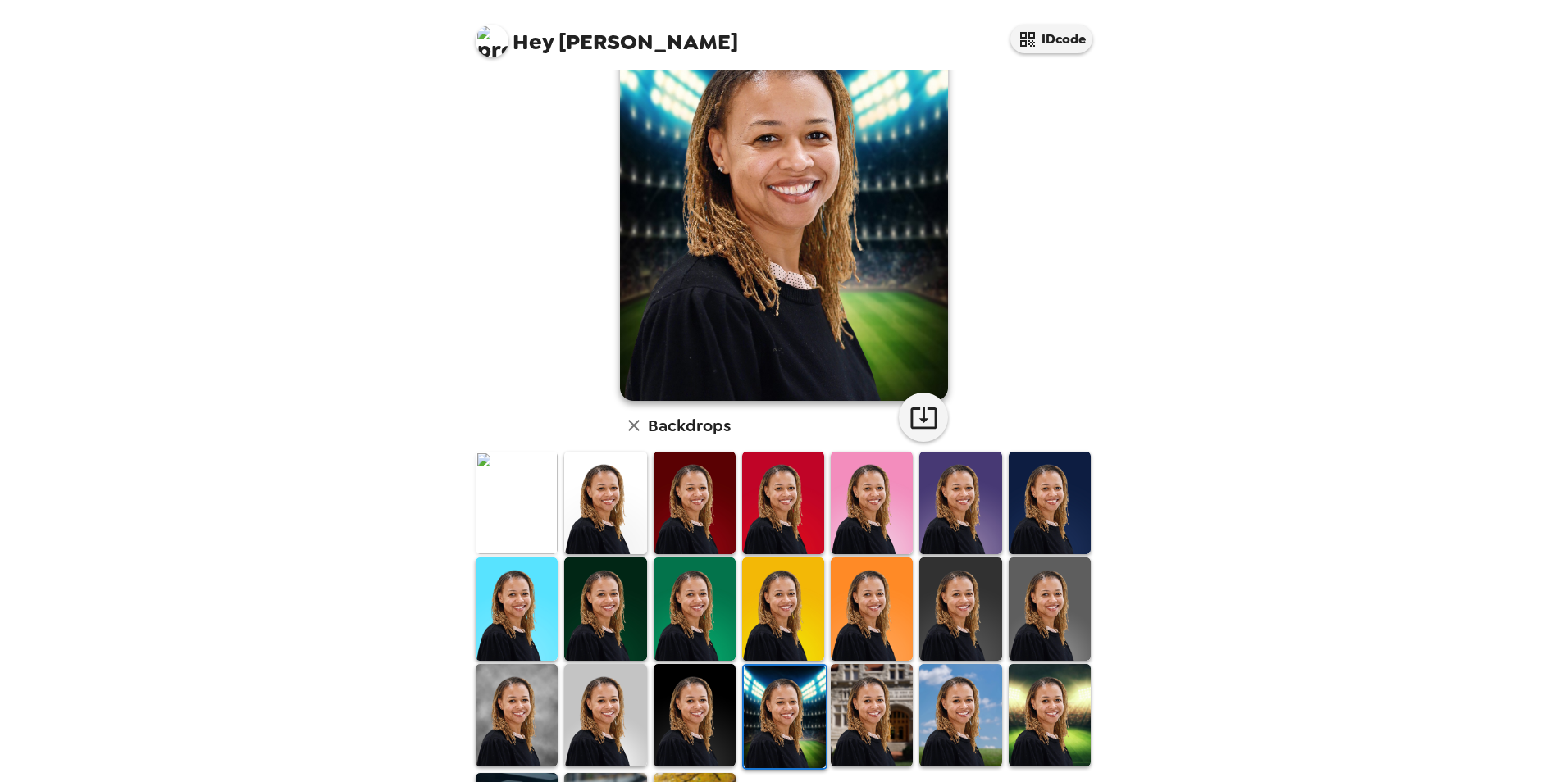
scroll to position [130, 0]
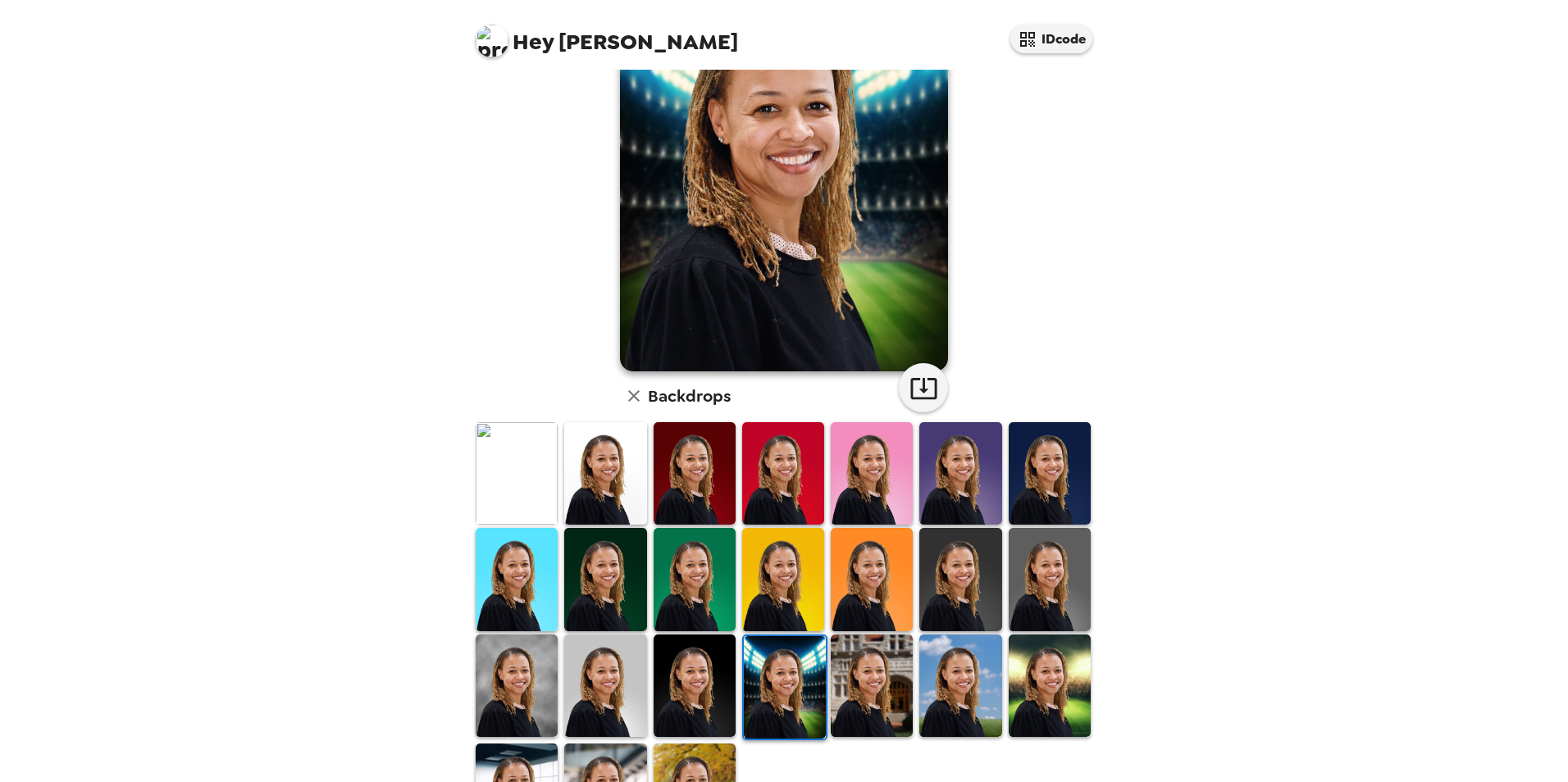
click at [859, 679] on img at bounding box center [871, 685] width 82 height 103
